Goal: Task Accomplishment & Management: Manage account settings

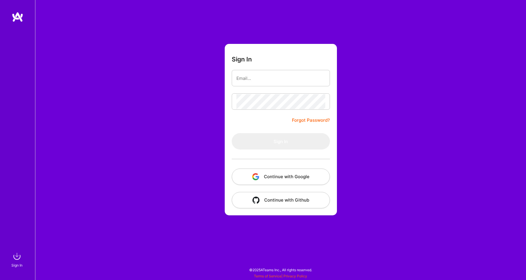
click at [260, 83] on input "email" at bounding box center [280, 78] width 89 height 15
click at [266, 175] on button "Continue with Google" at bounding box center [281, 176] width 98 height 16
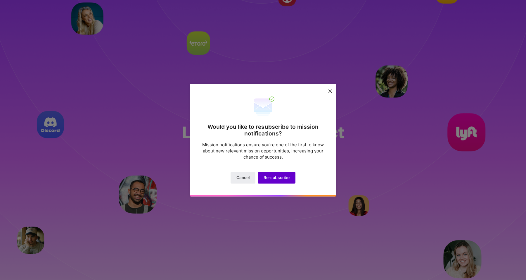
click at [275, 179] on span "Re-subscribe" at bounding box center [277, 177] width 26 height 6
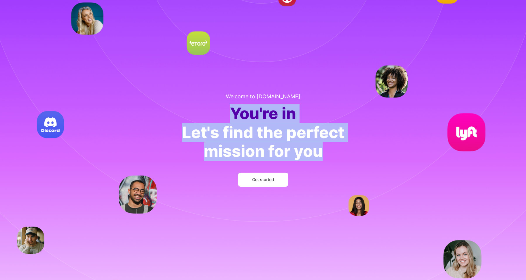
drag, startPoint x: 235, startPoint y: 115, endPoint x: 318, endPoint y: 154, distance: 92.4
click at [318, 154] on div "Welcome to [DOMAIN_NAME] You're in Let's find the perfect mission for you Get s…" at bounding box center [263, 140] width 181 height 112
click at [308, 156] on div "Let's find the perfect mission for you" at bounding box center [263, 142] width 162 height 38
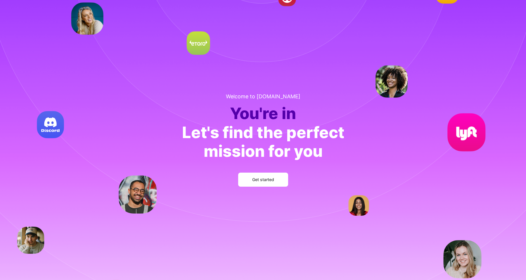
click at [275, 178] on button "Get started" at bounding box center [263, 179] width 50 height 14
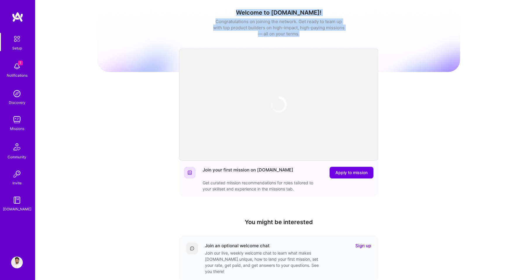
drag, startPoint x: 267, startPoint y: 14, endPoint x: 294, endPoint y: 37, distance: 35.1
click at [295, 37] on div "Welcome to [DOMAIN_NAME]! Congratulations on joining the network. Get ready to …" at bounding box center [278, 34] width 362 height 51
click at [294, 37] on div "Congratulations on joining the network. Get ready to team up with top product b…" at bounding box center [278, 27] width 131 height 18
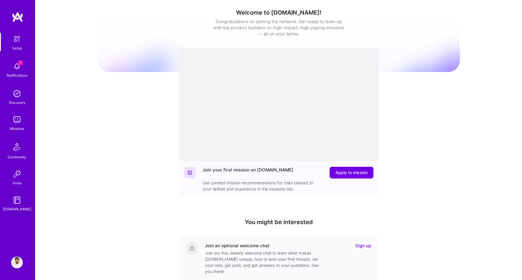
click at [19, 71] on img at bounding box center [17, 66] width 12 height 12
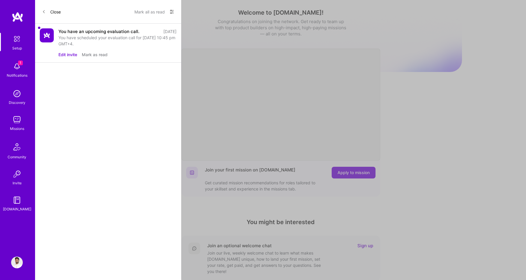
click at [89, 55] on button "Mark as read" at bounding box center [95, 54] width 26 height 6
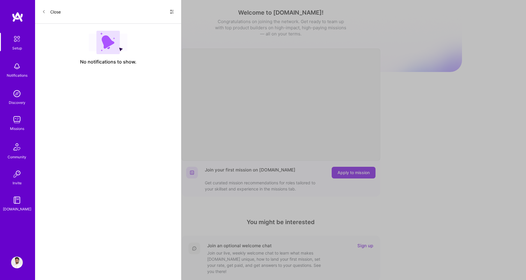
click at [44, 11] on icon at bounding box center [44, 12] width 4 height 4
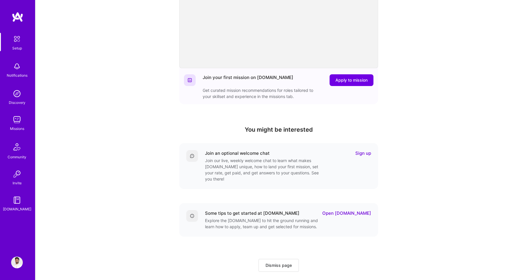
scroll to position [93, 0]
